Goal: Information Seeking & Learning: Find specific fact

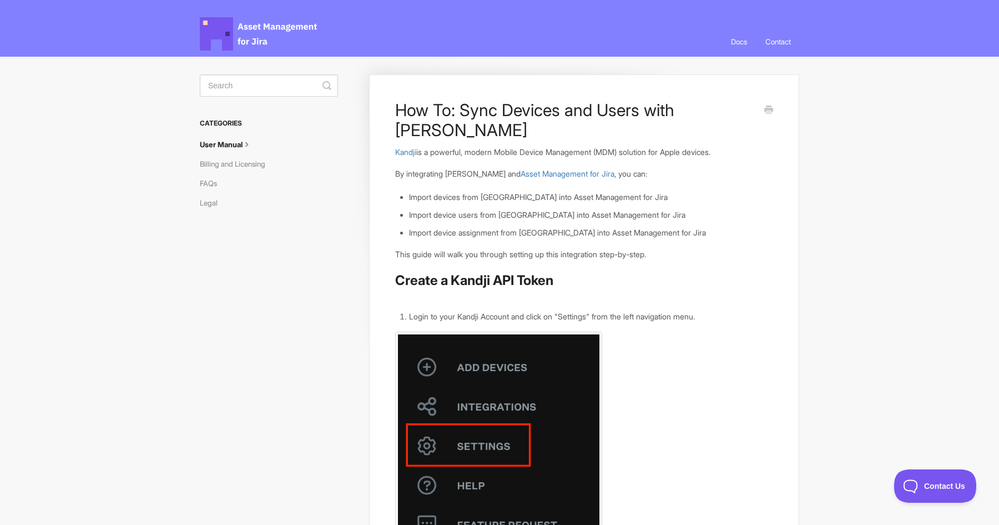
click at [242, 139] on link "User Manual" at bounding box center [230, 144] width 61 height 18
click at [249, 158] on link "Billing and Licensing" at bounding box center [237, 164] width 74 height 18
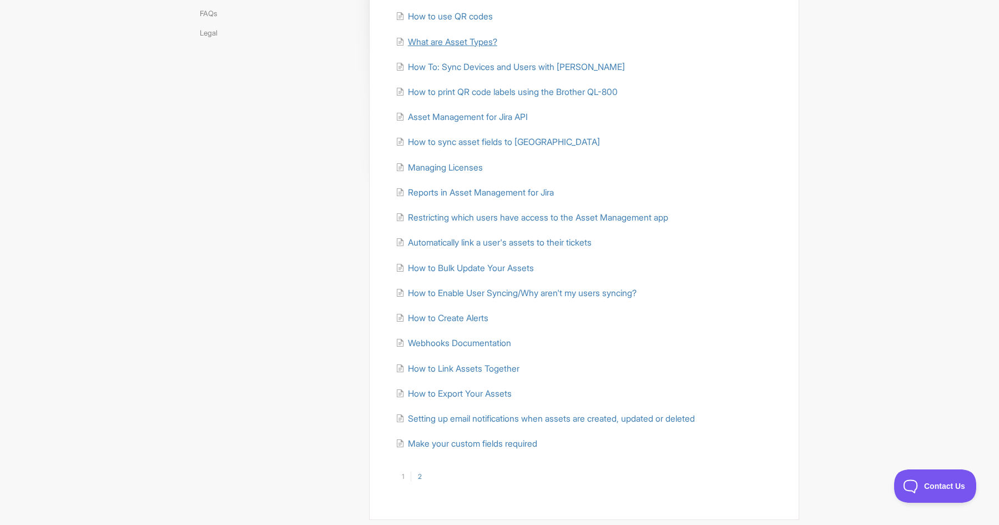
scroll to position [206, 0]
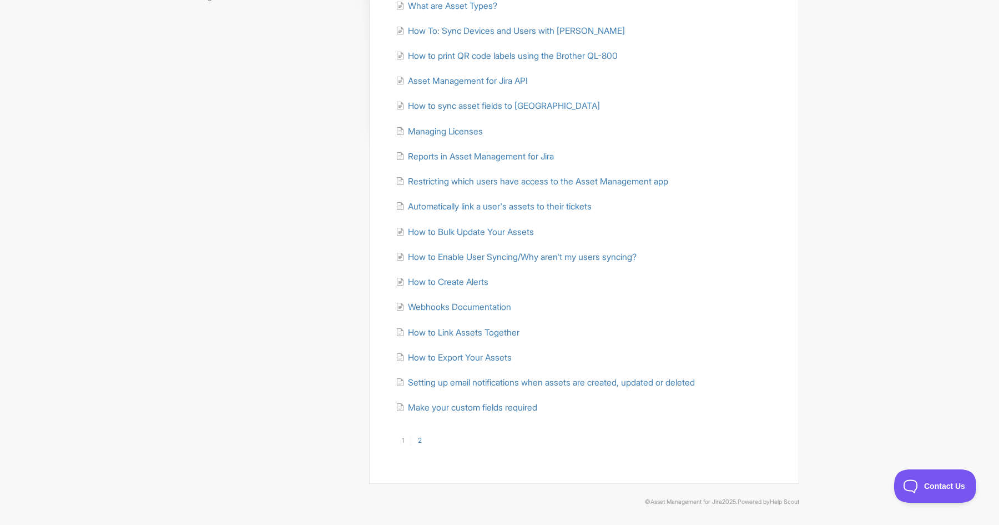
click at [417, 445] on link "2" at bounding box center [420, 440] width 18 height 10
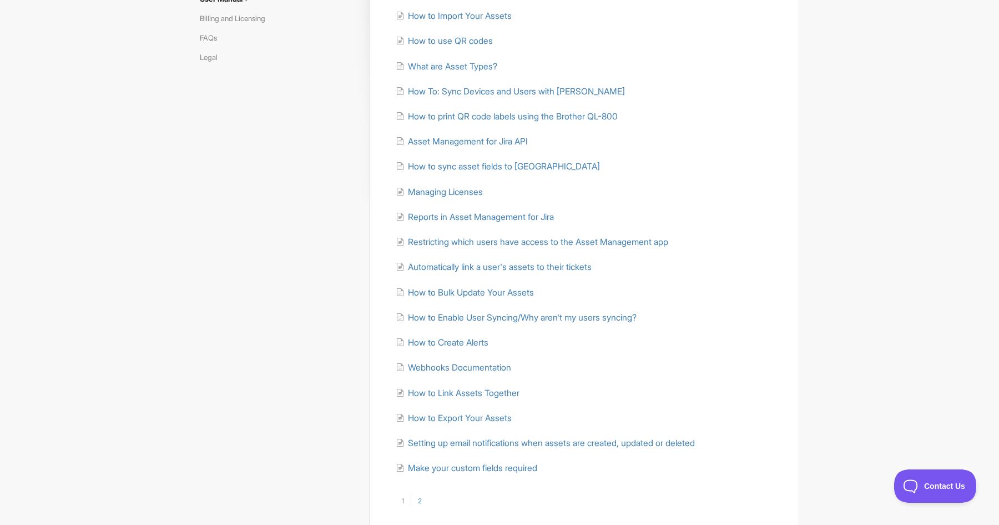
scroll to position [144, 0]
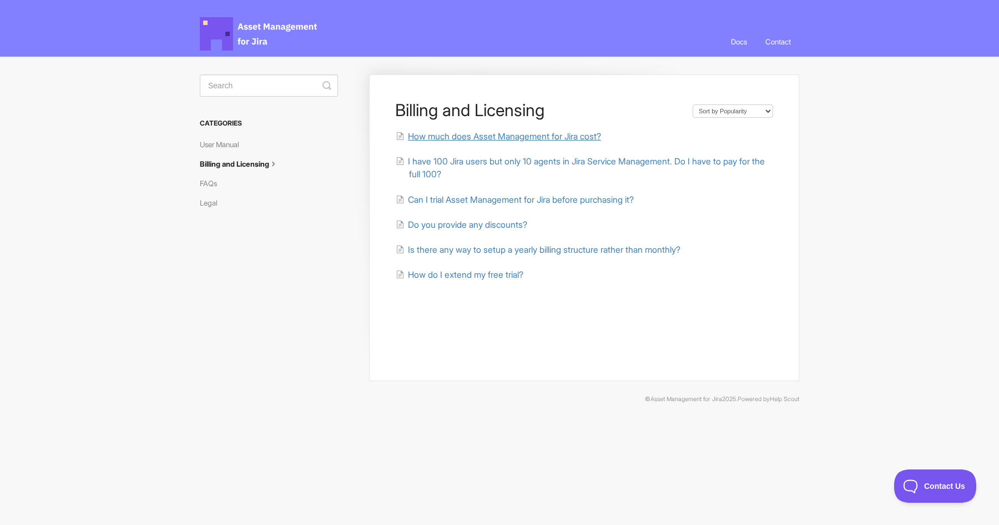
click at [471, 137] on span "How much does Asset Management for Jira cost?" at bounding box center [504, 136] width 193 height 11
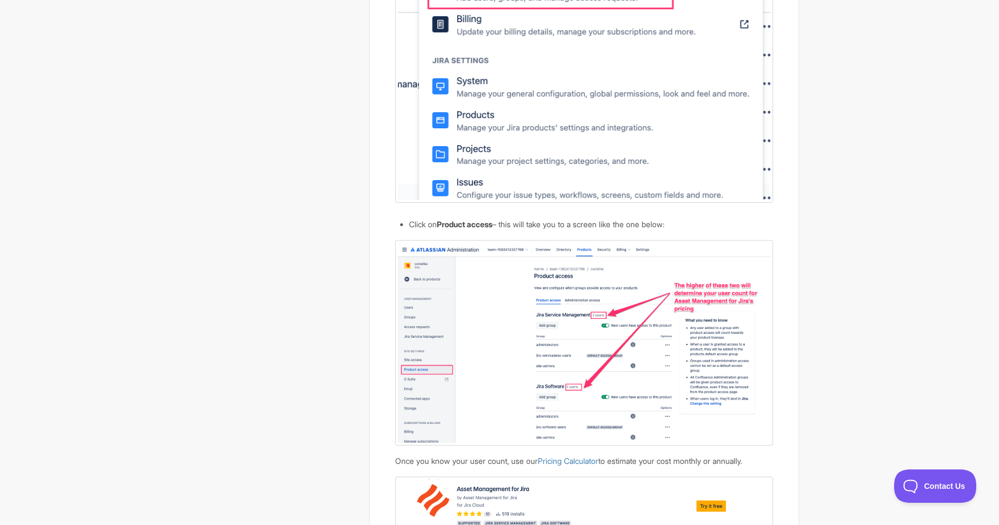
scroll to position [1160, 0]
